Goal: Find specific page/section: Find specific page/section

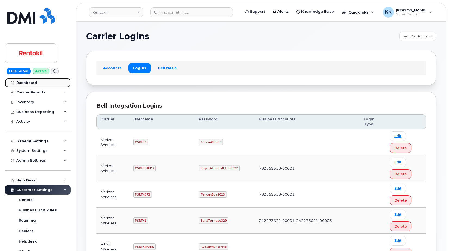
click at [29, 81] on div "Dashboard" at bounding box center [26, 83] width 21 height 4
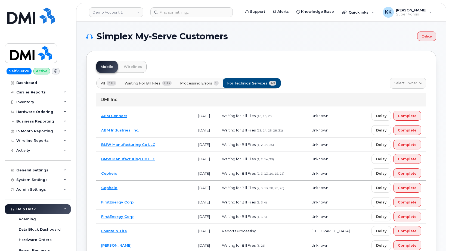
scroll to position [178, 0]
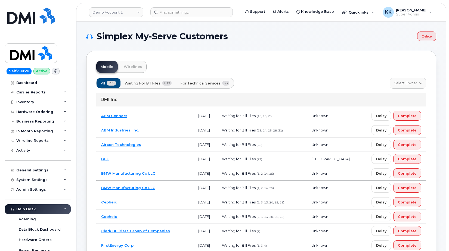
click at [188, 88] on button "For Technical Services 33" at bounding box center [205, 83] width 58 height 10
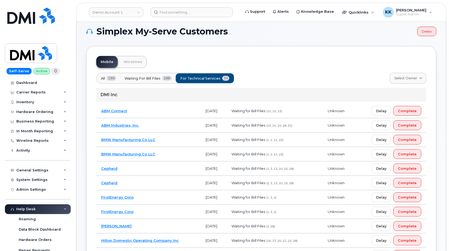
scroll to position [116, 0]
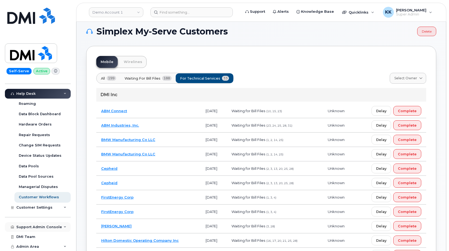
click at [40, 230] on div "Support Admin Console" at bounding box center [39, 227] width 46 height 4
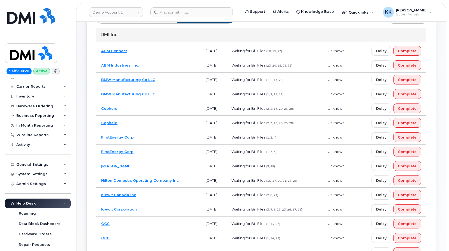
scroll to position [88, 0]
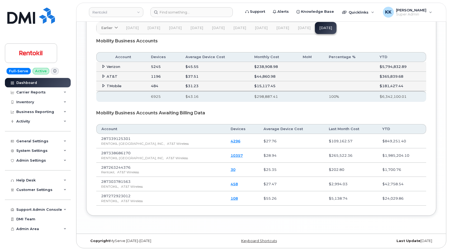
scroll to position [951, 0]
click at [103, 68] on icon at bounding box center [104, 67] width 4 height 4
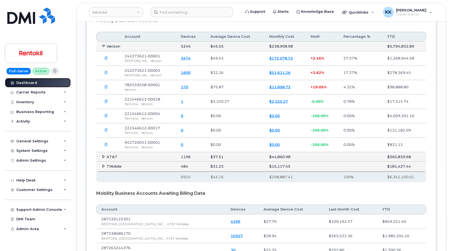
click at [50, 81] on link "Dashboard" at bounding box center [38, 83] width 66 height 10
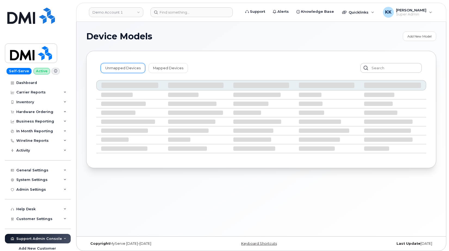
click at [124, 69] on link "Unmapped Devices" at bounding box center [123, 68] width 45 height 10
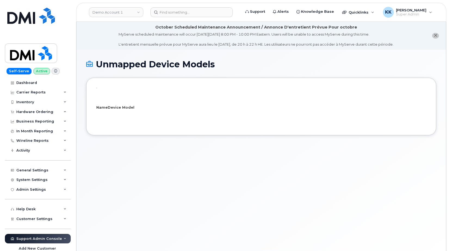
select select "25"
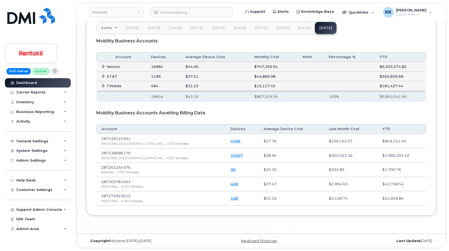
scroll to position [944, 0]
click at [104, 68] on icon at bounding box center [104, 67] width 4 height 4
